Goal: Information Seeking & Learning: Find contact information

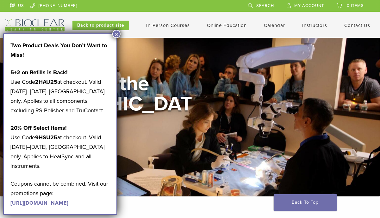
click at [308, 23] on link "Instructors" at bounding box center [314, 25] width 25 height 6
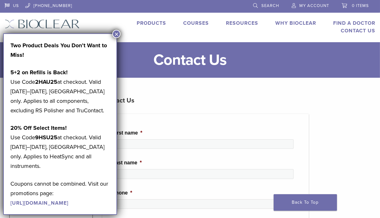
click at [115, 30] on button "×" at bounding box center [116, 34] width 8 height 8
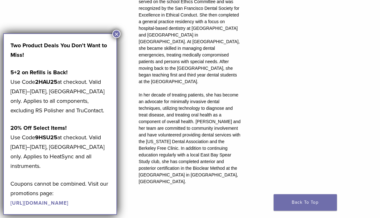
scroll to position [538, 0]
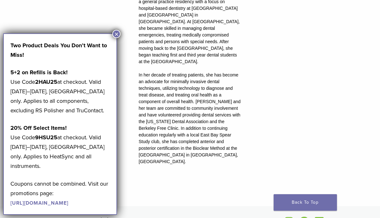
click at [117, 35] on button "×" at bounding box center [116, 34] width 8 height 8
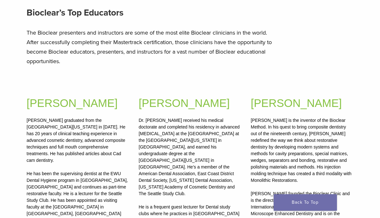
scroll to position [127, 0]
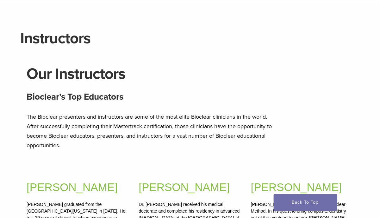
scroll to position [0, 0]
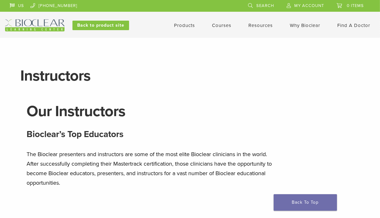
click at [345, 24] on link "Find A Doctor" at bounding box center [354, 25] width 33 height 6
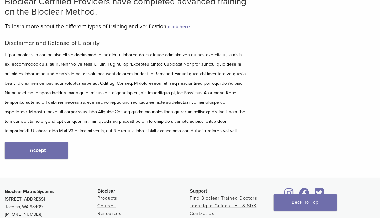
scroll to position [95, 0]
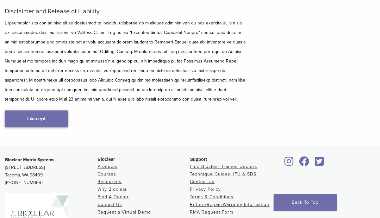
click at [37, 122] on link "I Accept" at bounding box center [36, 118] width 63 height 16
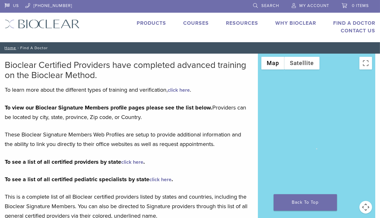
click at [179, 88] on link "click here" at bounding box center [179, 90] width 22 height 6
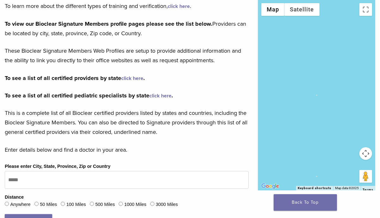
scroll to position [127, 0]
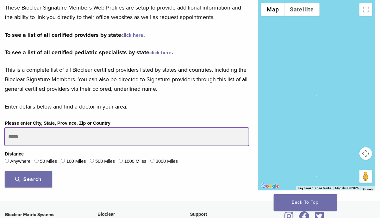
drag, startPoint x: 28, startPoint y: 139, endPoint x: 12, endPoint y: 137, distance: 15.7
click at [12, 137] on input "Please enter City, State, Province, Zip or Country" at bounding box center [127, 137] width 244 height 18
type input "*****"
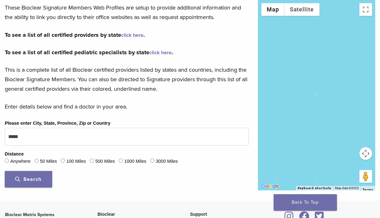
click at [31, 180] on span "Search" at bounding box center [29, 179] width 26 height 6
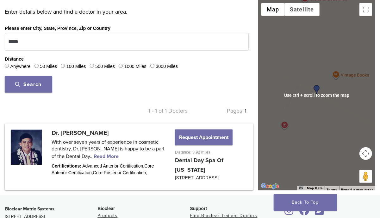
scroll to position [222, 0]
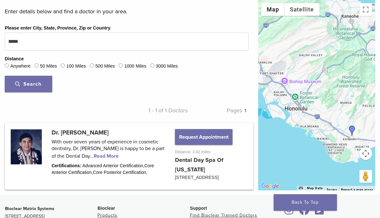
drag, startPoint x: 294, startPoint y: 92, endPoint x: 331, endPoint y: 130, distance: 53.1
click at [332, 131] on div at bounding box center [316, 95] width 117 height 190
click at [91, 154] on link at bounding box center [129, 156] width 247 height 65
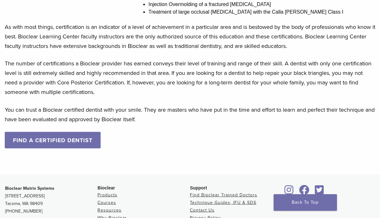
scroll to position [602, 0]
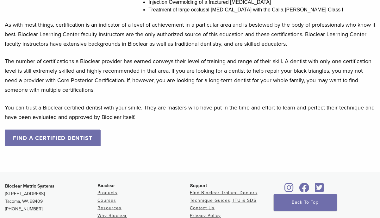
click at [63, 137] on link "FIND A CERTIFIED DENTIST" at bounding box center [53, 138] width 96 height 16
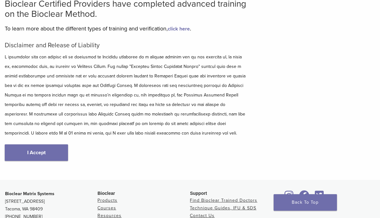
scroll to position [63, 0]
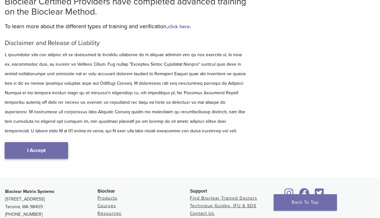
click at [39, 154] on link "I Accept" at bounding box center [36, 150] width 63 height 16
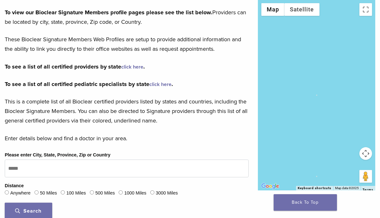
scroll to position [127, 0]
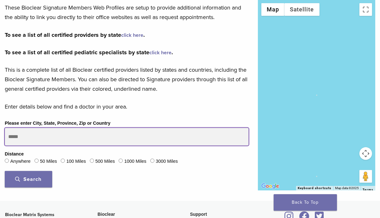
drag, startPoint x: 24, startPoint y: 138, endPoint x: 39, endPoint y: 139, distance: 14.6
click at [39, 139] on input "Please enter City, State, Province, Zip or Country" at bounding box center [127, 137] width 244 height 18
type input "*****"
click at [5, 171] on button "Search" at bounding box center [29, 179] width 48 height 16
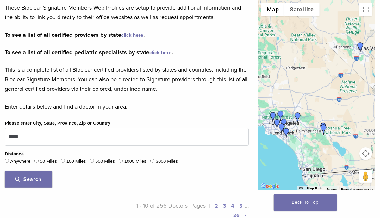
click at [32, 182] on button "Search" at bounding box center [29, 179] width 48 height 16
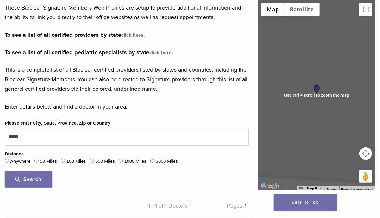
scroll to position [95, 0]
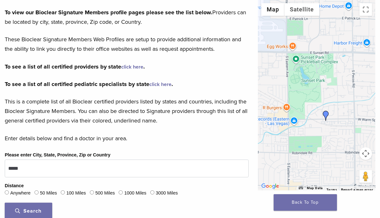
drag, startPoint x: 291, startPoint y: 95, endPoint x: 310, endPoint y: 126, distance: 36.1
click at [310, 126] on div at bounding box center [316, 95] width 117 height 190
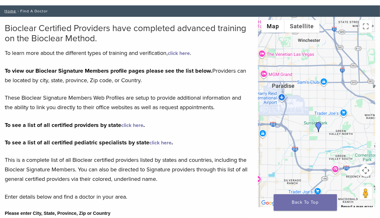
scroll to position [32, 0]
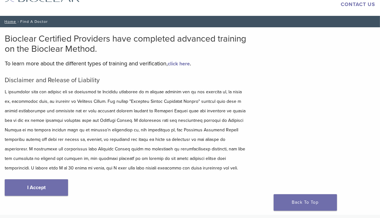
scroll to position [32, 0]
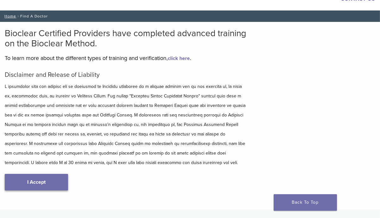
click at [23, 180] on link "I Accept" at bounding box center [36, 182] width 63 height 16
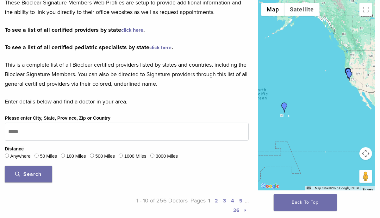
scroll to position [127, 0]
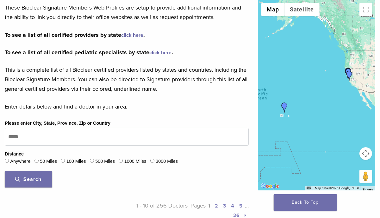
click at [131, 35] on link "click here" at bounding box center [132, 35] width 22 height 6
click at [128, 36] on link "click here" at bounding box center [132, 35] width 22 height 6
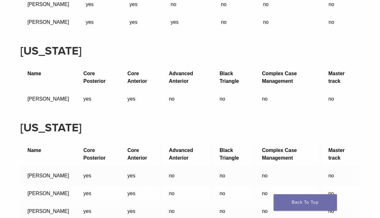
scroll to position [8886, 0]
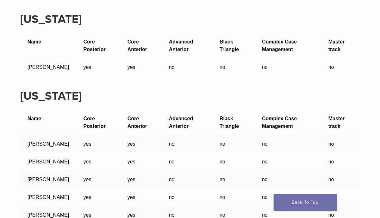
drag, startPoint x: 28, startPoint y: 112, endPoint x: 55, endPoint y: 111, distance: 27.3
copy td "[PERSON_NAME]"
drag, startPoint x: 26, startPoint y: 130, endPoint x: 50, endPoint y: 131, distance: 24.4
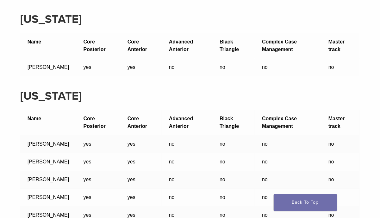
copy td "[PERSON_NAME]"
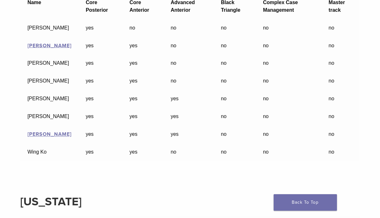
scroll to position [4668, 0]
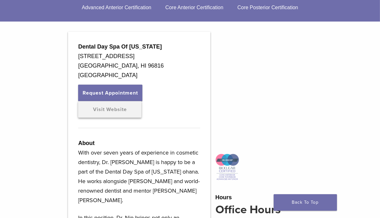
scroll to position [190, 0]
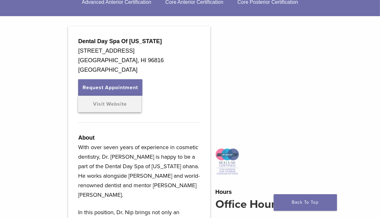
click at [96, 103] on link "Visit Website" at bounding box center [109, 104] width 63 height 16
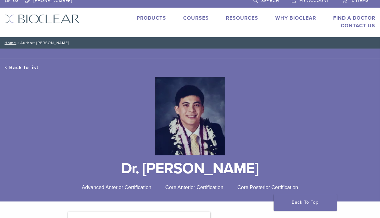
scroll to position [0, 0]
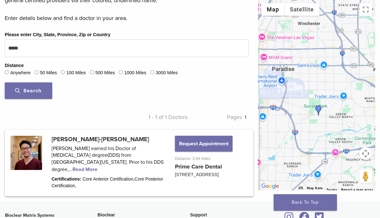
scroll to position [222, 0]
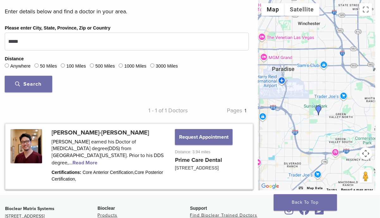
click at [68, 162] on link at bounding box center [129, 156] width 247 height 65
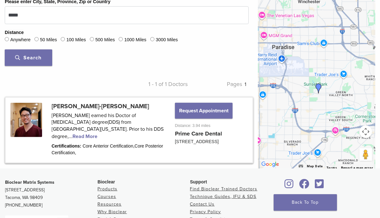
scroll to position [261, 0]
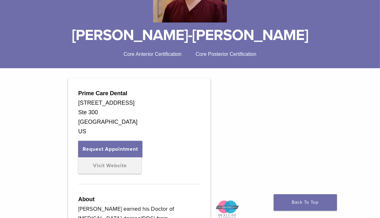
scroll to position [158, 0]
